Goal: Download file/media

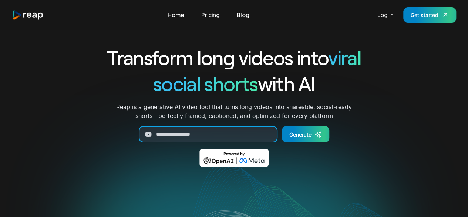
click at [217, 136] on input "Generate Form" at bounding box center [208, 134] width 139 height 16
paste input "**********"
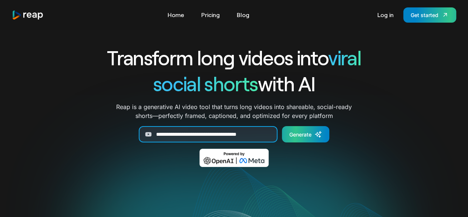
type input "**********"
drag, startPoint x: 315, startPoint y: 134, endPoint x: 318, endPoint y: 131, distance: 4.7
click at [315, 134] on icon "Generate Form" at bounding box center [318, 133] width 7 height 7
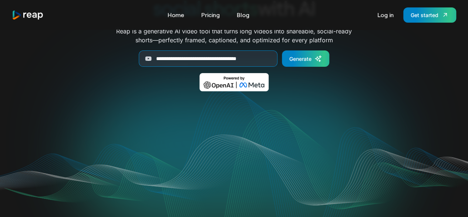
scroll to position [111, 0]
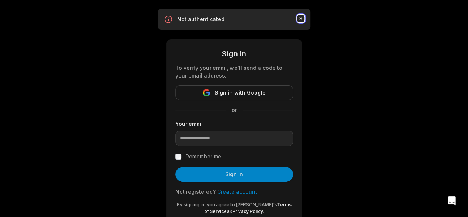
click at [297, 17] on icon "button" at bounding box center [300, 18] width 7 height 7
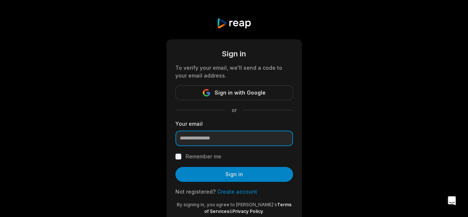
drag, startPoint x: 209, startPoint y: 143, endPoint x: 211, endPoint y: 139, distance: 4.5
click at [209, 143] on input "email" at bounding box center [235, 138] width 118 height 16
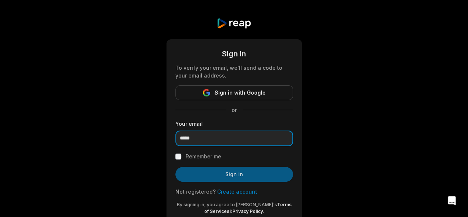
type input "**********"
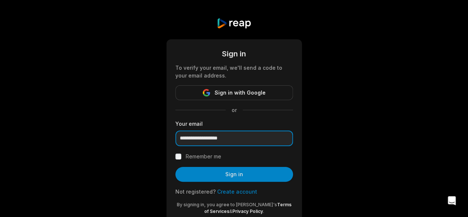
click at [251, 134] on input "**********" at bounding box center [235, 138] width 118 height 16
click at [361, 97] on div "**********" at bounding box center [234, 120] width 468 height 241
click at [241, 193] on link "Create account" at bounding box center [237, 191] width 40 height 6
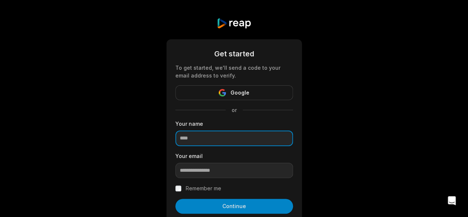
click at [233, 144] on input at bounding box center [235, 138] width 118 height 16
type input "*****"
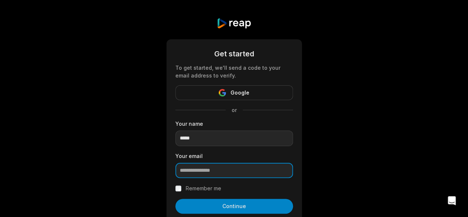
click at [246, 177] on input "email" at bounding box center [235, 171] width 118 height 16
paste input "**********"
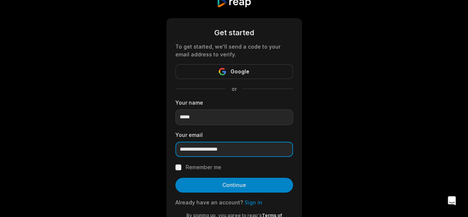
scroll to position [37, 0]
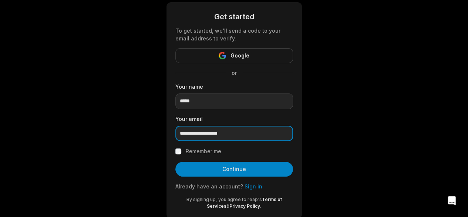
type input "**********"
click at [179, 154] on div "Remember me" at bounding box center [235, 151] width 118 height 9
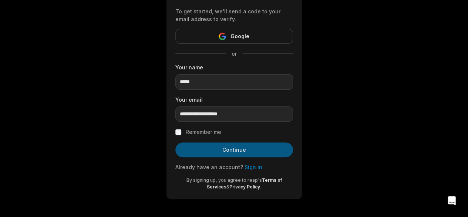
click at [254, 149] on button "Continue" at bounding box center [235, 149] width 118 height 15
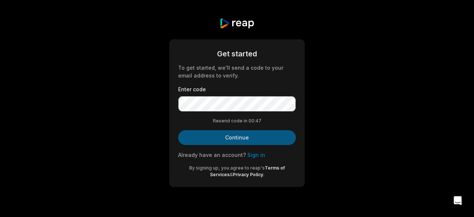
click at [259, 140] on button "Continue" at bounding box center [237, 137] width 118 height 15
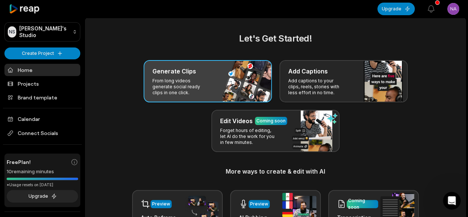
click at [200, 94] on p "From long videos generate social ready clips in one click." at bounding box center [181, 87] width 57 height 18
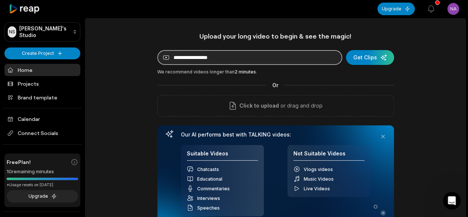
click at [209, 57] on input at bounding box center [249, 57] width 185 height 15
paste input "**********"
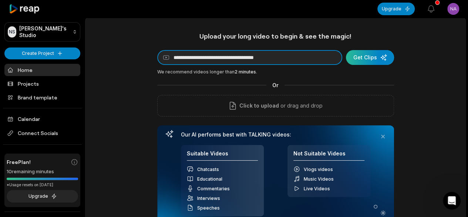
type input "**********"
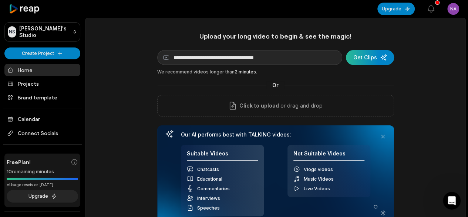
click at [371, 58] on div "submit" at bounding box center [370, 57] width 48 height 15
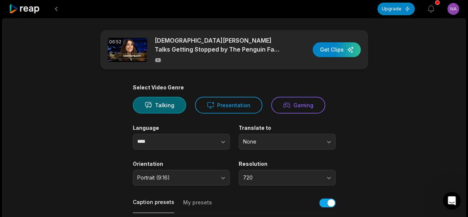
scroll to position [74, 0]
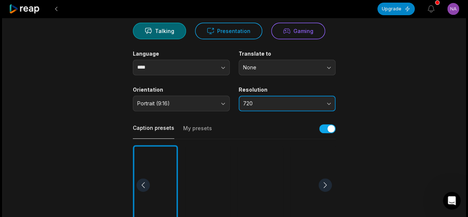
click at [289, 104] on span "720" at bounding box center [282, 103] width 78 height 7
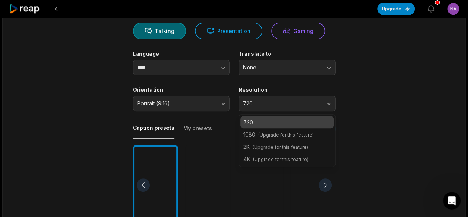
click at [292, 84] on div "Select Video Genre Talking Presentation Gaming Language **** Translate to None …" at bounding box center [234, 210] width 203 height 400
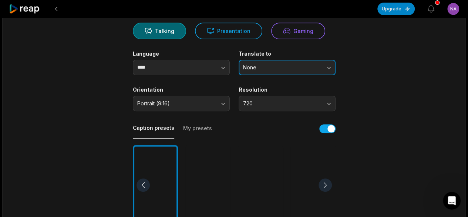
click at [290, 69] on span "None" at bounding box center [282, 67] width 78 height 7
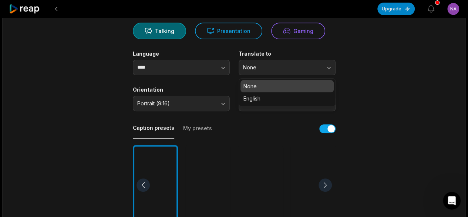
click at [279, 57] on div "Translate to None None English" at bounding box center [287, 62] width 97 height 25
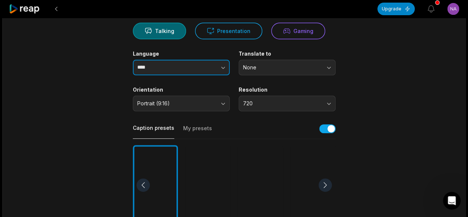
click at [211, 69] on button "button" at bounding box center [208, 68] width 42 height 16
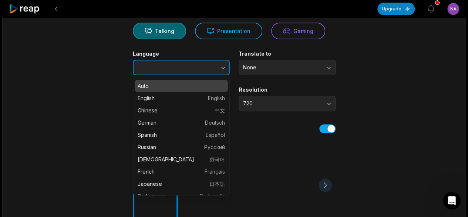
type input "****"
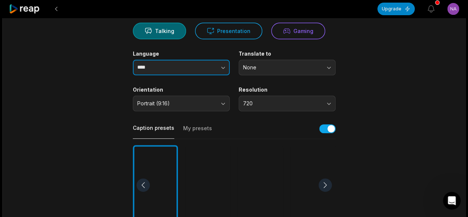
click at [211, 69] on button "button" at bounding box center [208, 68] width 42 height 16
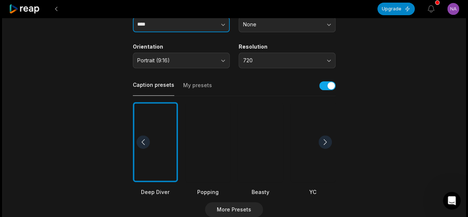
scroll to position [148, 0]
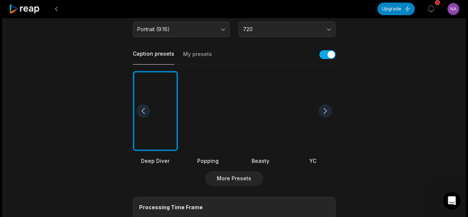
click at [264, 124] on div at bounding box center [260, 111] width 45 height 80
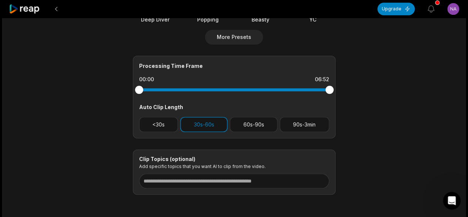
scroll to position [296, 0]
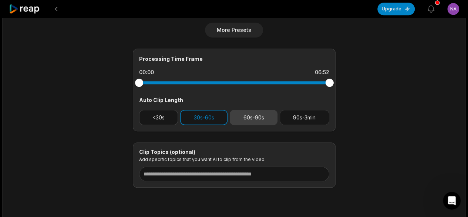
click at [243, 119] on button "60s-90s" at bounding box center [254, 117] width 48 height 15
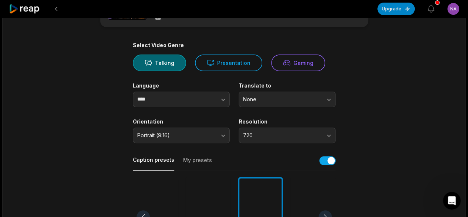
scroll to position [0, 0]
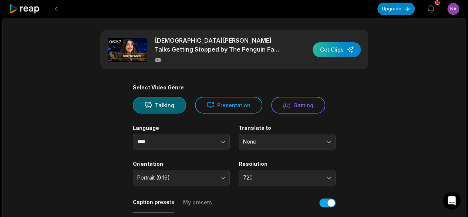
click at [334, 51] on div "button" at bounding box center [337, 49] width 48 height 15
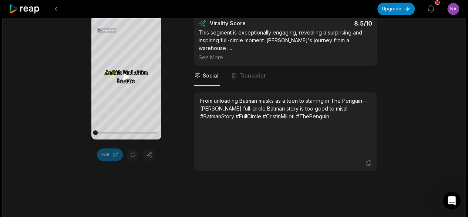
scroll to position [148, 0]
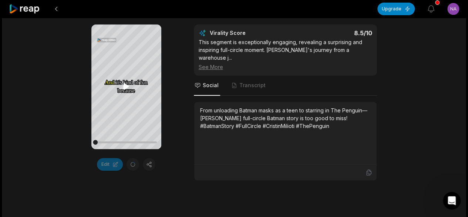
click at [126, 87] on icon at bounding box center [126, 86] width 6 height 6
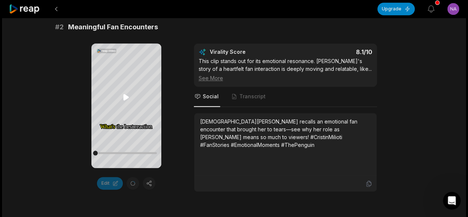
scroll to position [370, 0]
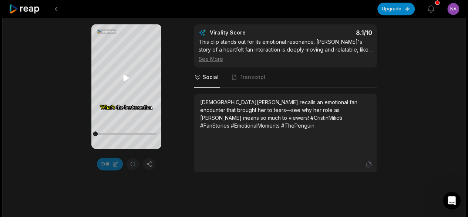
click at [126, 78] on icon at bounding box center [126, 77] width 6 height 6
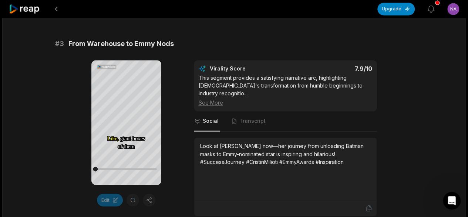
scroll to position [556, 0]
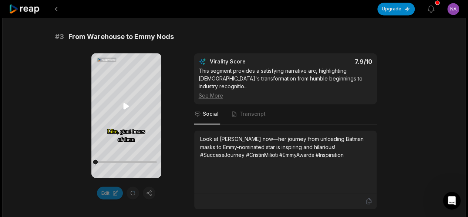
click at [126, 103] on icon at bounding box center [126, 105] width 9 height 9
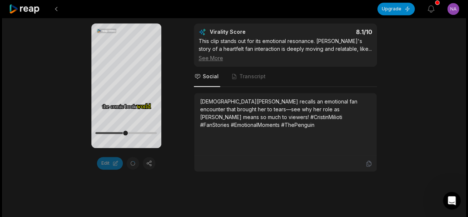
scroll to position [370, 0]
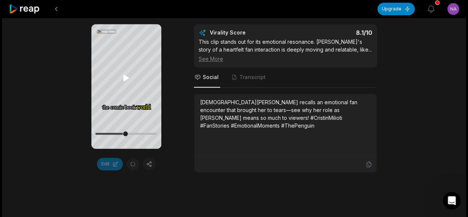
click at [127, 77] on icon at bounding box center [126, 77] width 6 height 6
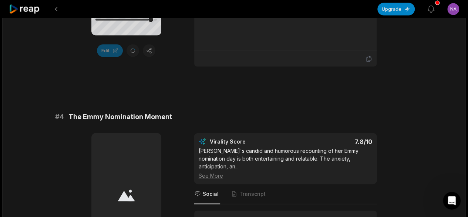
scroll to position [593, 0]
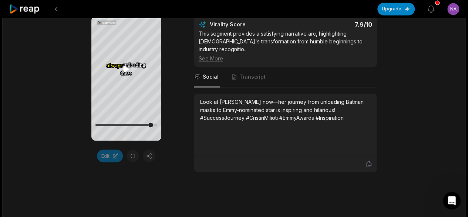
click at [128, 69] on icon at bounding box center [126, 69] width 6 height 6
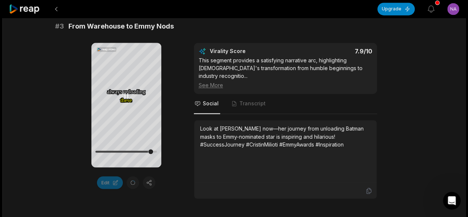
scroll to position [556, 0]
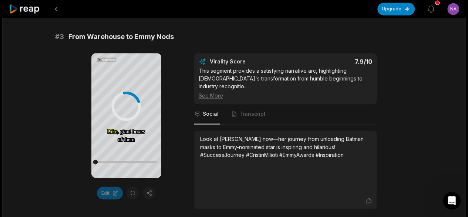
drag, startPoint x: 150, startPoint y: 162, endPoint x: 83, endPoint y: 152, distance: 67.4
click at [84, 152] on div "Your browser does not support mp4 format. Like, Like, giant giant boxes boxes o…" at bounding box center [234, 131] width 359 height 156
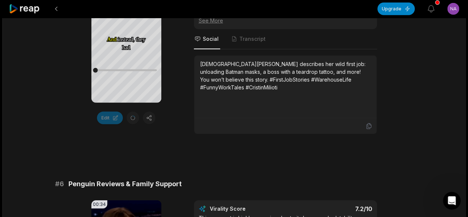
scroll to position [1185, 0]
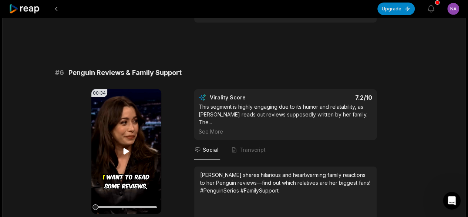
click at [127, 148] on icon at bounding box center [127, 151] width 6 height 6
click at [136, 116] on video "Your browser does not support mp4 format." at bounding box center [126, 151] width 70 height 124
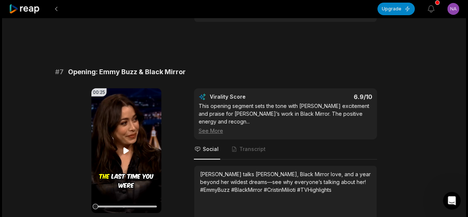
scroll to position [1444, 0]
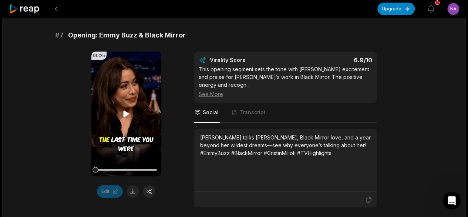
click at [127, 109] on icon at bounding box center [126, 113] width 9 height 9
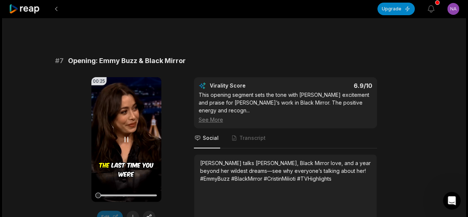
scroll to position [1407, 0]
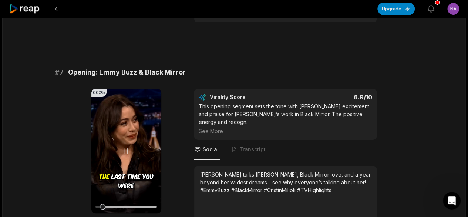
click at [115, 200] on div at bounding box center [126, 206] width 61 height 13
click at [131, 206] on div at bounding box center [126, 207] width 61 height 2
click at [127, 146] on icon at bounding box center [126, 150] width 9 height 9
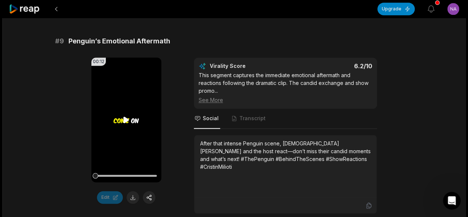
scroll to position [1808, 0]
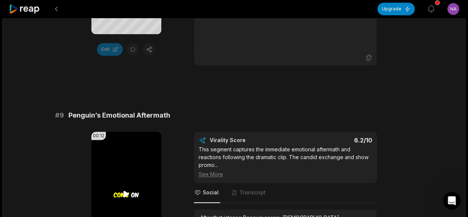
click at [126, 191] on icon at bounding box center [127, 194] width 6 height 6
click at [127, 189] on icon at bounding box center [126, 193] width 9 height 9
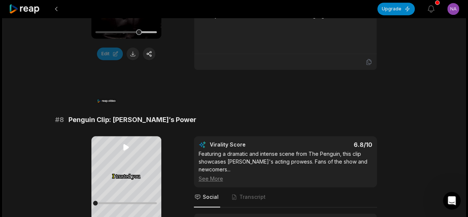
scroll to position [1623, 0]
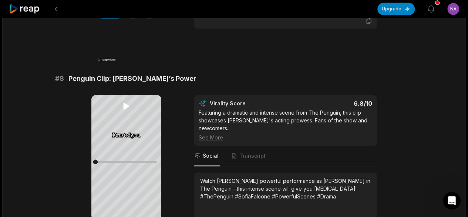
click at [126, 106] on icon at bounding box center [126, 106] width 6 height 6
click at [129, 109] on icon at bounding box center [126, 105] width 9 height 9
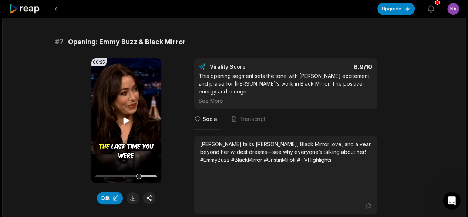
click at [123, 116] on icon at bounding box center [126, 120] width 9 height 9
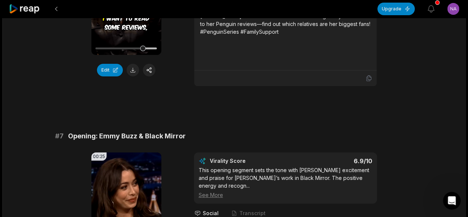
scroll to position [1267, 0]
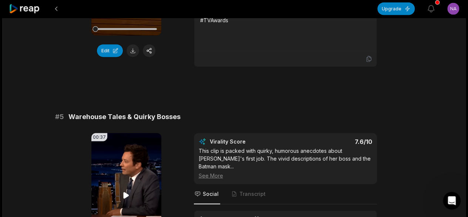
scroll to position [934, 0]
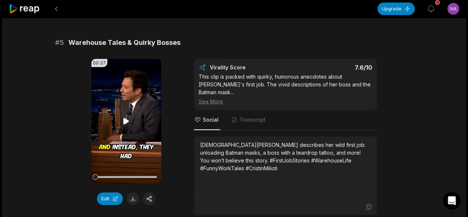
click at [121, 99] on video "Your browser does not support mp4 format." at bounding box center [126, 121] width 70 height 124
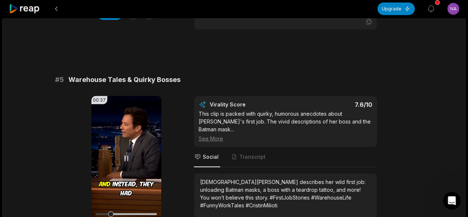
click at [128, 207] on div at bounding box center [126, 213] width 61 height 13
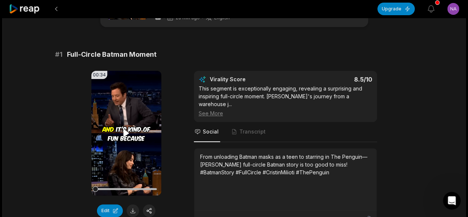
scroll to position [74, 0]
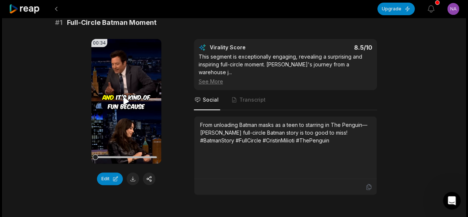
click at [127, 101] on icon at bounding box center [127, 101] width 6 height 6
click at [111, 91] on video "Your browser does not support mp4 format." at bounding box center [126, 101] width 70 height 124
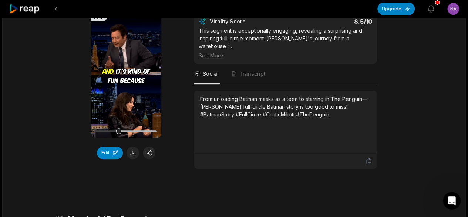
scroll to position [111, 0]
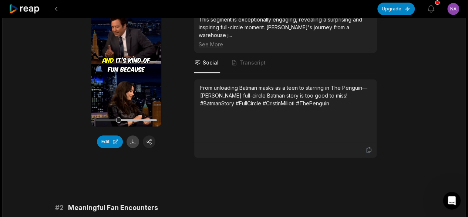
click at [132, 144] on button at bounding box center [133, 141] width 13 height 13
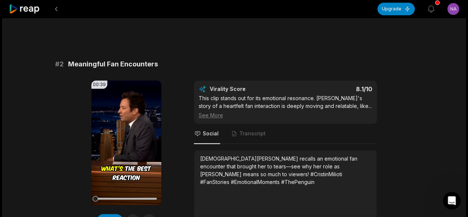
scroll to position [296, 0]
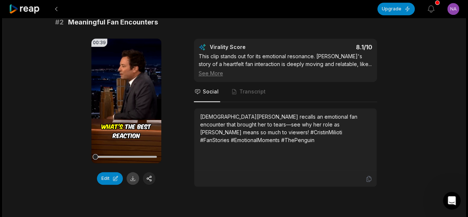
click at [133, 172] on button at bounding box center [133, 178] width 13 height 13
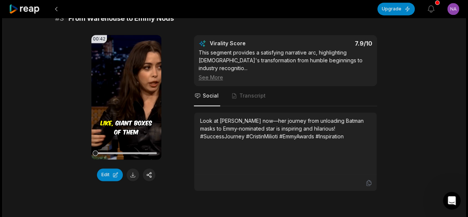
scroll to position [556, 0]
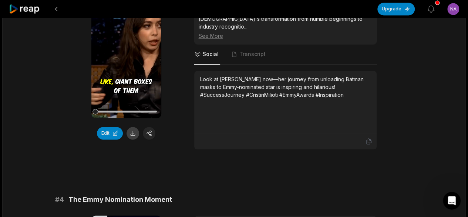
click at [131, 127] on button at bounding box center [133, 133] width 13 height 13
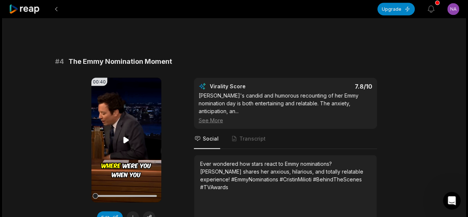
scroll to position [704, 0]
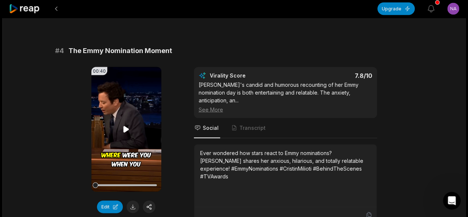
click at [127, 126] on icon at bounding box center [127, 129] width 6 height 6
click at [127, 127] on icon at bounding box center [126, 129] width 3 height 5
click at [134, 200] on button at bounding box center [133, 206] width 13 height 13
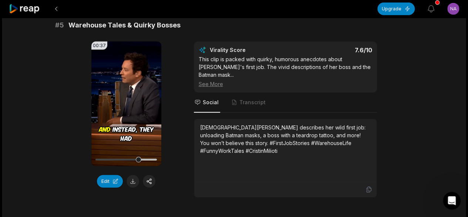
scroll to position [963, 0]
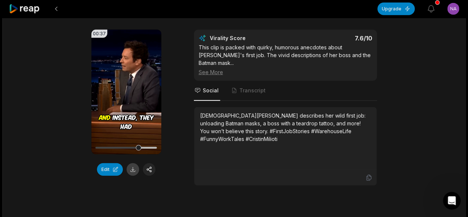
click at [133, 163] on button at bounding box center [133, 169] width 13 height 13
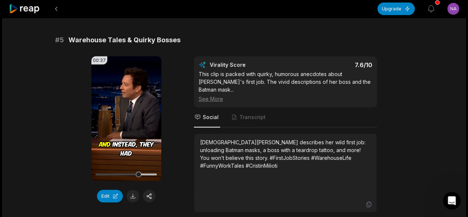
scroll to position [889, 0]
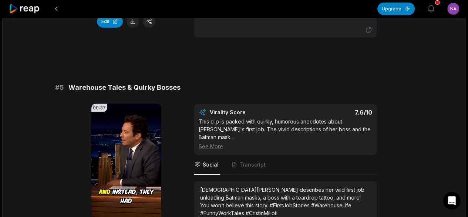
click at [454, 97] on div "06:52 Cristin Milioti Talks Getting Stopped by The Penguin Fans and Full Circle…" at bounding box center [234, 165] width 464 height 2072
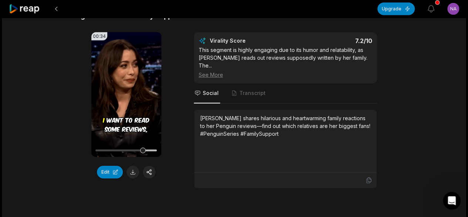
scroll to position [1185, 0]
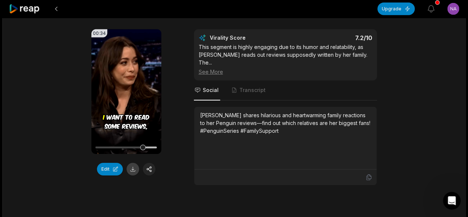
click at [132, 163] on button at bounding box center [133, 169] width 13 height 13
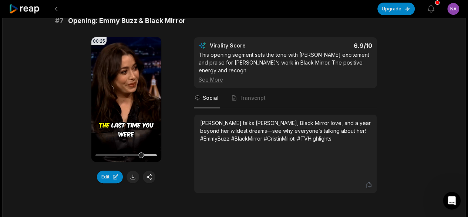
scroll to position [1444, 0]
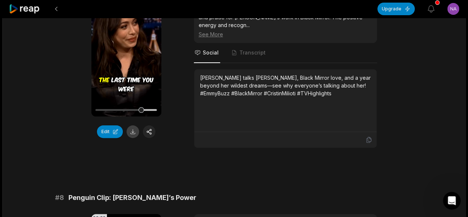
click at [136, 125] on button at bounding box center [133, 131] width 13 height 13
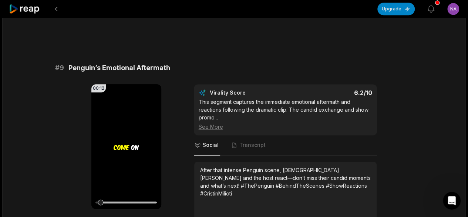
scroll to position [1785, 0]
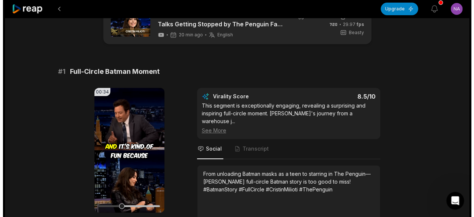
scroll to position [0, 0]
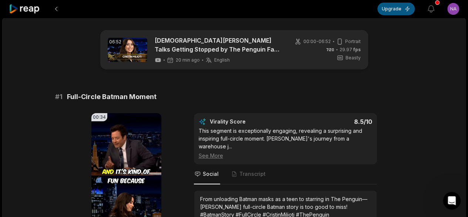
click at [404, 11] on button "Upgrade" at bounding box center [396, 9] width 37 height 13
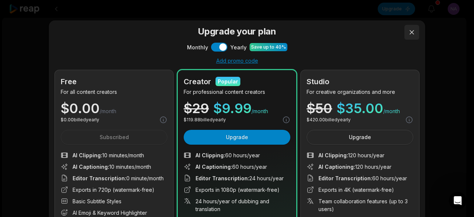
click at [409, 33] on button at bounding box center [411, 32] width 15 height 15
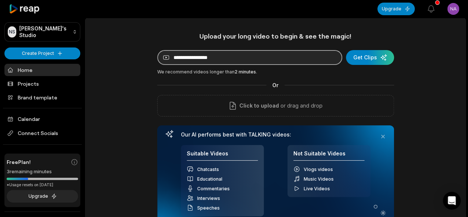
click at [255, 61] on input at bounding box center [249, 57] width 185 height 15
paste input "**********"
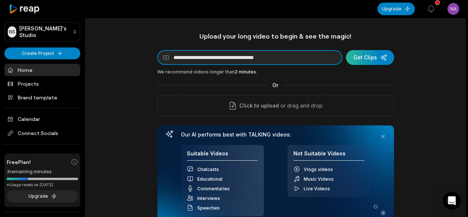
type input "**********"
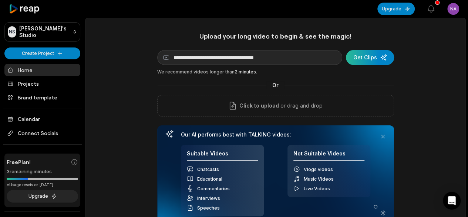
click at [368, 56] on div "submit" at bounding box center [370, 57] width 48 height 15
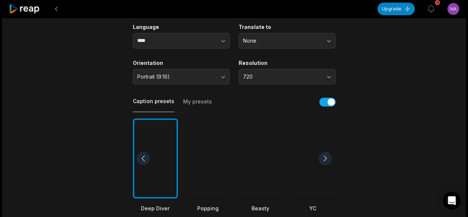
scroll to position [111, 0]
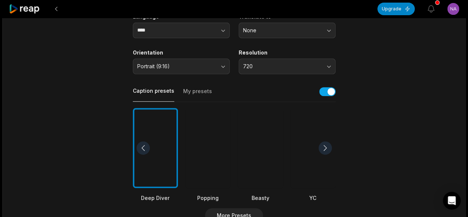
click at [258, 159] on div at bounding box center [260, 148] width 45 height 80
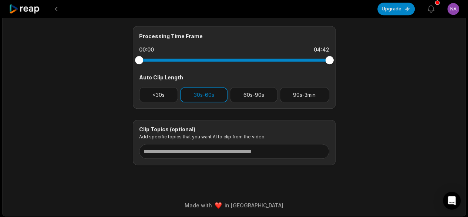
scroll to position [319, 0]
click at [253, 97] on button "60s-90s" at bounding box center [254, 94] width 48 height 15
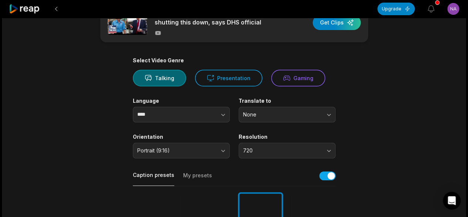
scroll to position [0, 0]
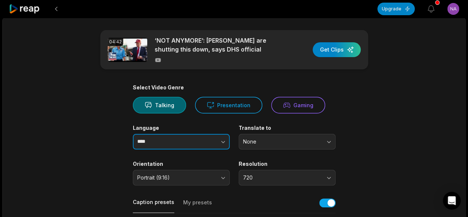
click at [210, 139] on button "button" at bounding box center [208, 142] width 42 height 16
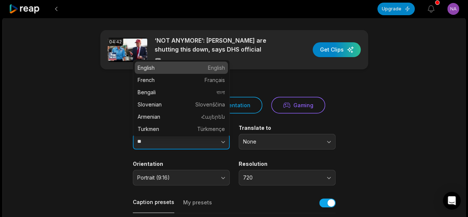
type input "*"
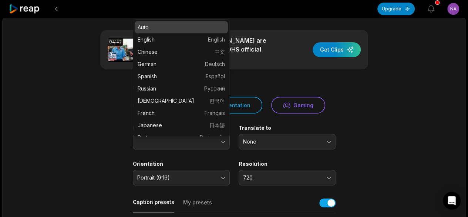
type input "****"
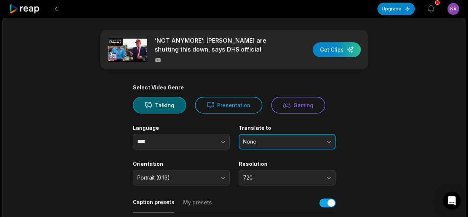
click at [295, 143] on span "None" at bounding box center [282, 141] width 78 height 7
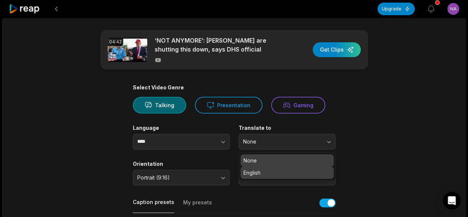
scroll to position [37, 0]
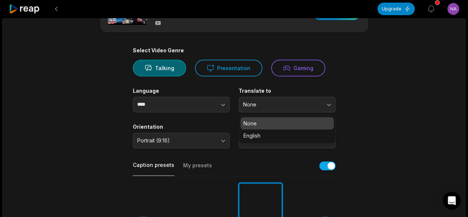
click at [370, 113] on main "04:42 ‘NOT ANYMORE’: Trump, Noem are shutting this down, says DHS official Get …" at bounding box center [234, 220] width 359 height 454
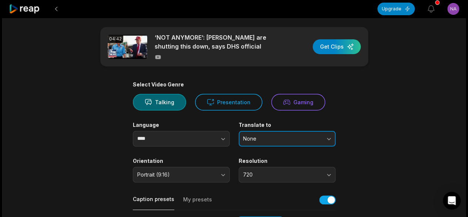
scroll to position [0, 0]
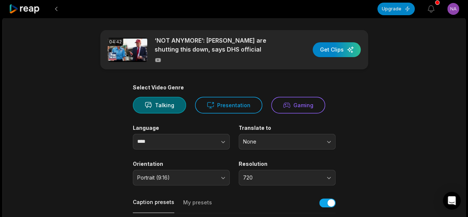
click at [336, 52] on div "button" at bounding box center [337, 49] width 48 height 15
click at [342, 50] on div "button" at bounding box center [337, 49] width 48 height 15
click at [11, 7] on icon at bounding box center [24, 9] width 31 height 10
